Goal: Navigation & Orientation: Find specific page/section

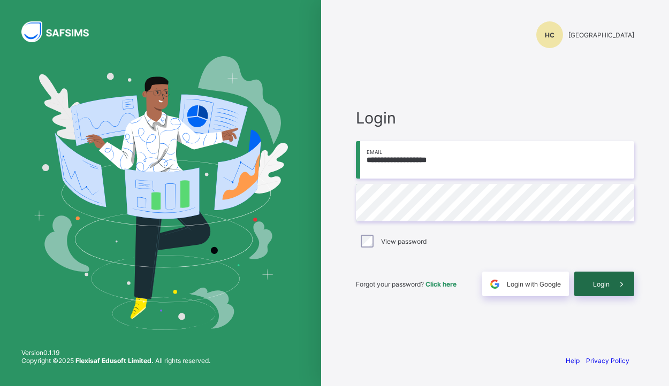
click at [592, 290] on div "Login" at bounding box center [604, 284] width 60 height 25
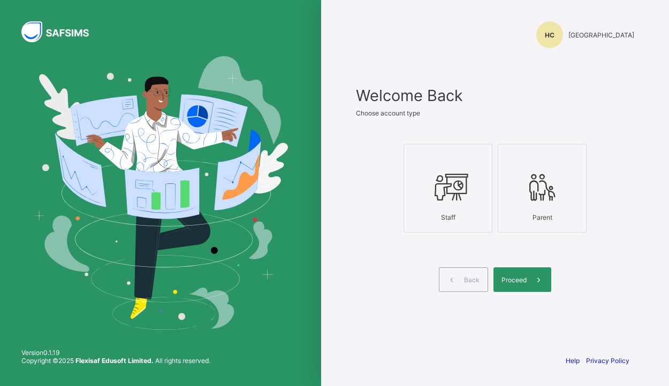
click at [443, 196] on icon at bounding box center [447, 187] width 37 height 32
click at [521, 287] on div "Proceed" at bounding box center [522, 280] width 58 height 25
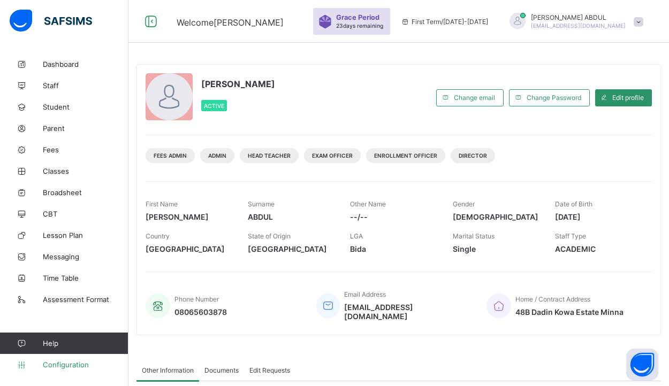
click at [77, 364] on span "Configuration" at bounding box center [85, 365] width 85 height 9
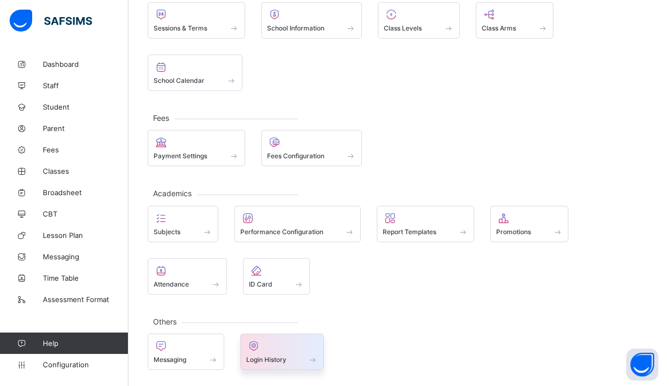
scroll to position [85, 0]
click at [260, 360] on span "Login History" at bounding box center [266, 360] width 40 height 8
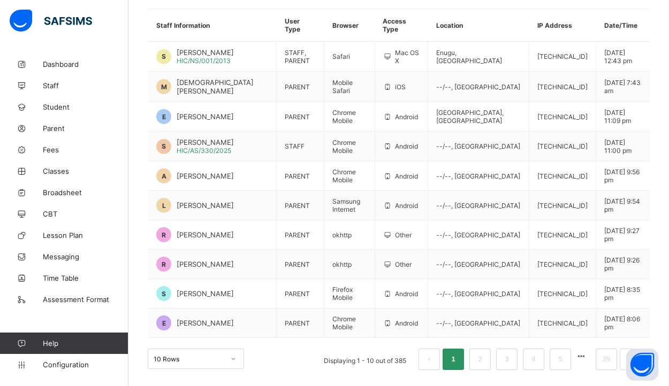
scroll to position [135, 0]
click at [56, 367] on span "Configuration" at bounding box center [85, 365] width 85 height 9
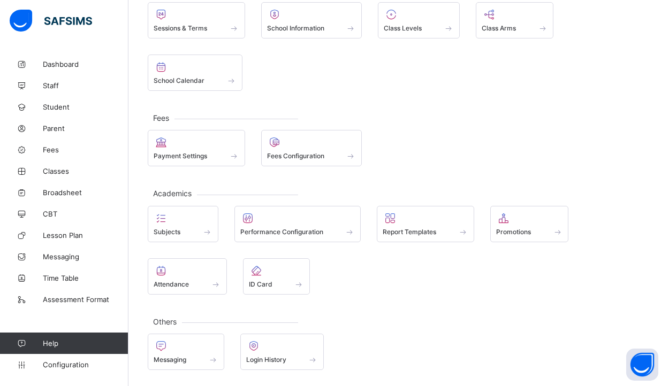
scroll to position [85, 0]
click at [192, 233] on div "Subjects" at bounding box center [183, 232] width 59 height 9
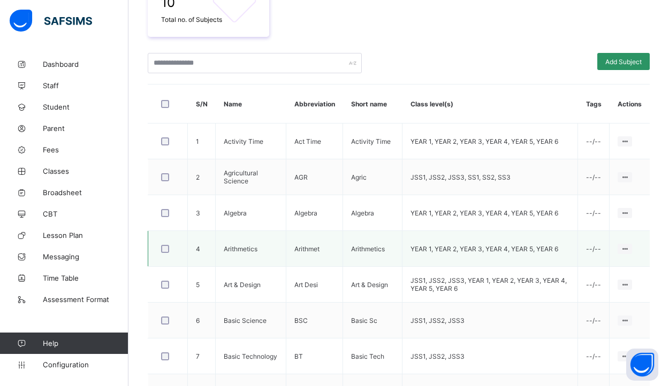
scroll to position [279, 0]
